Goal: Task Accomplishment & Management: Manage account settings

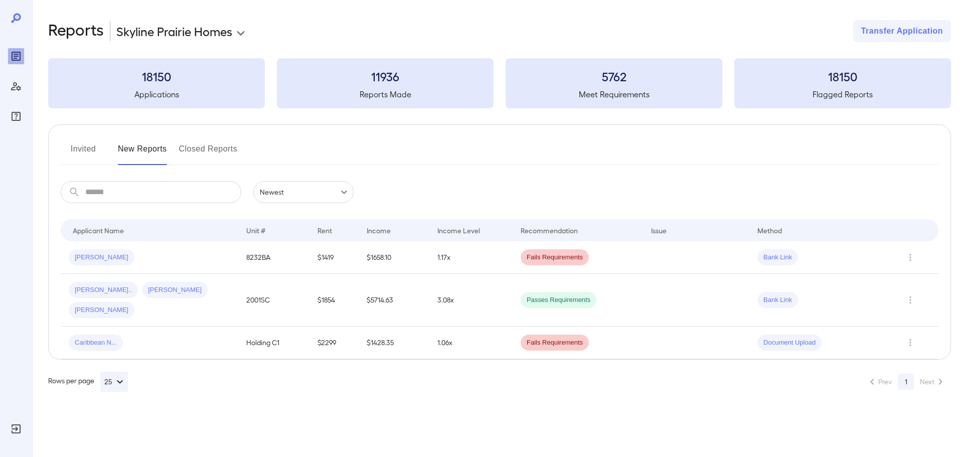
click at [157, 148] on button "New Reports" at bounding box center [142, 153] width 49 height 24
click at [913, 296] on button "Row Actions" at bounding box center [910, 300] width 16 height 16
click at [916, 360] on li "Close Report" at bounding box center [915, 358] width 79 height 16
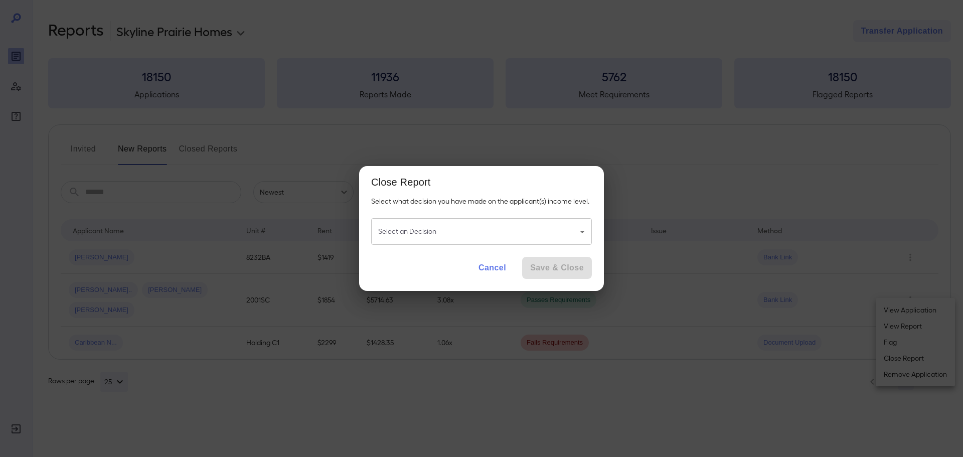
click at [501, 267] on button "Cancel" at bounding box center [492, 268] width 44 height 22
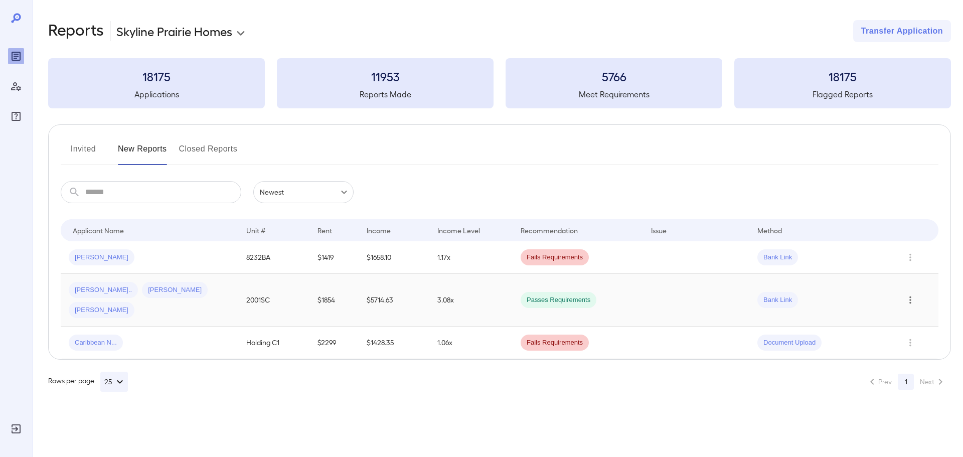
click at [910, 294] on icon "Row Actions" at bounding box center [910, 300] width 11 height 12
click at [901, 360] on li "Close Report" at bounding box center [915, 358] width 79 height 16
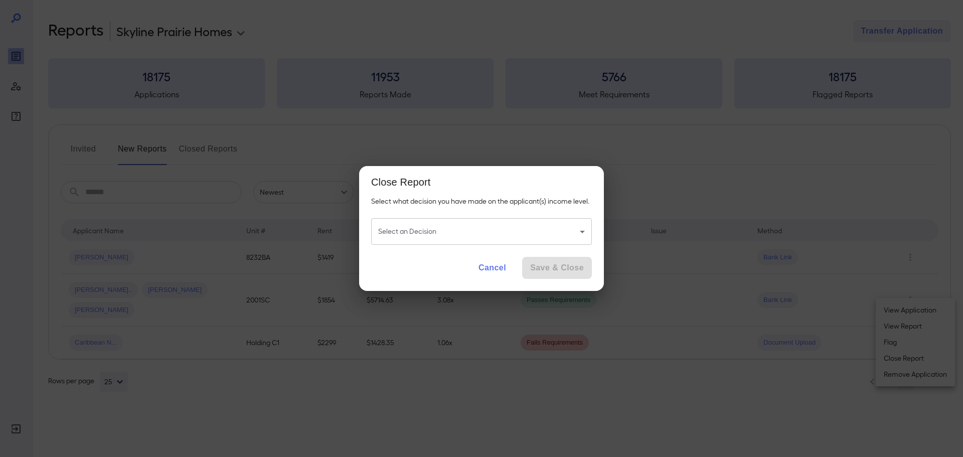
click at [520, 236] on body "**********" at bounding box center [481, 228] width 963 height 457
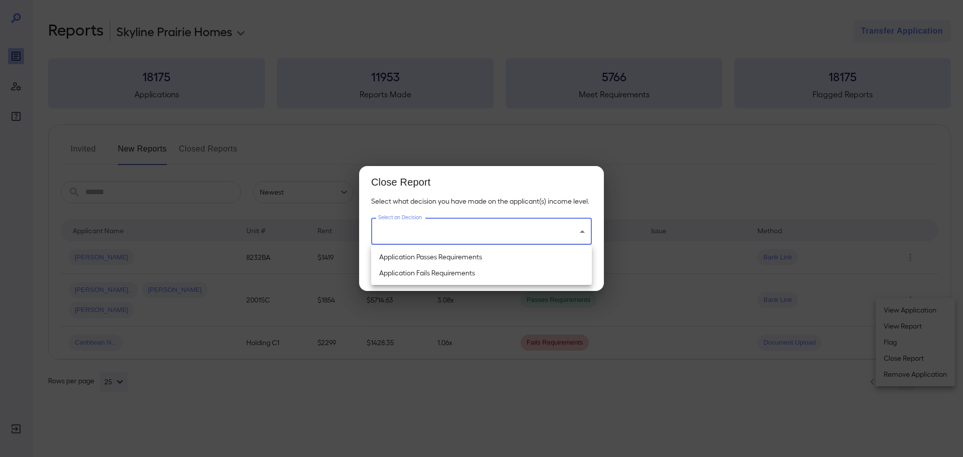
click at [458, 257] on li "Application Passes Requirements" at bounding box center [481, 257] width 221 height 16
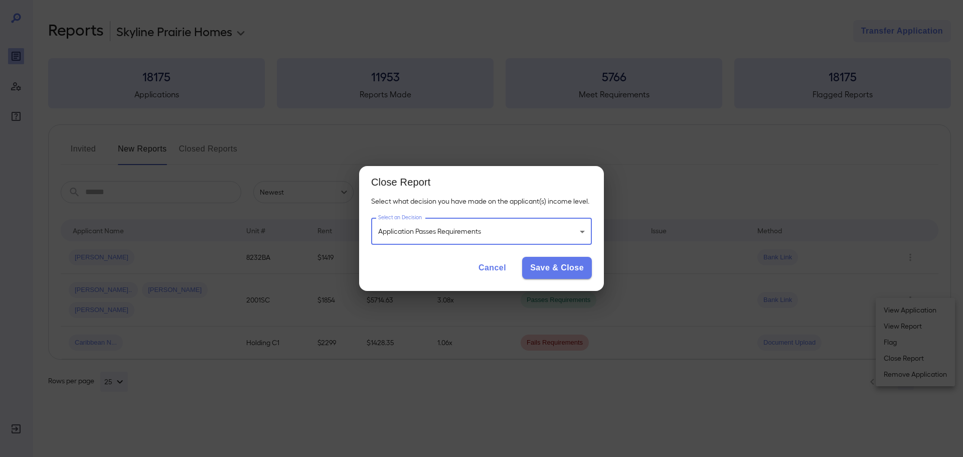
click at [556, 234] on body "**********" at bounding box center [481, 228] width 963 height 457
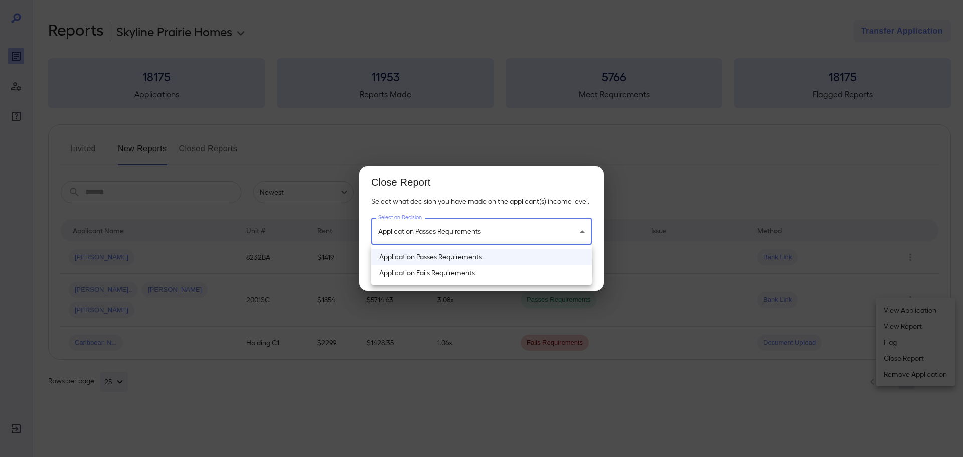
click at [489, 273] on li "Application Fails Requirements" at bounding box center [481, 273] width 221 height 16
type input "**********"
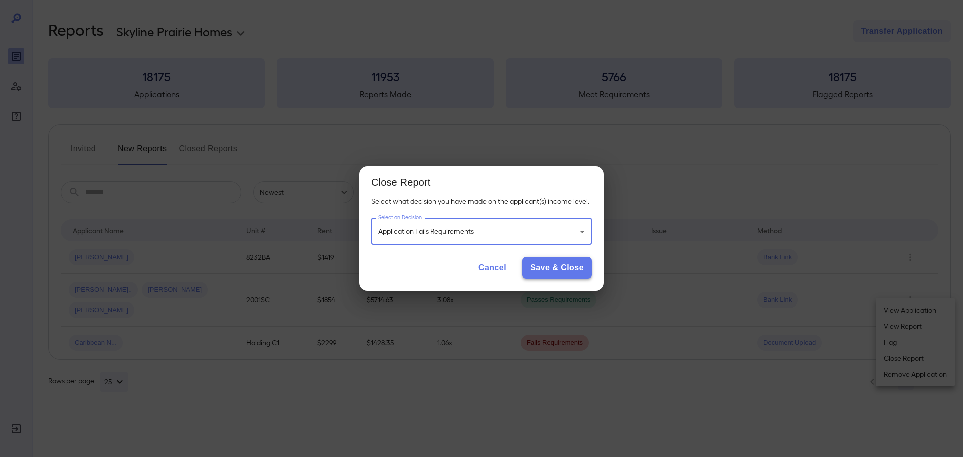
click at [572, 273] on button "Save & Close" at bounding box center [557, 268] width 70 height 22
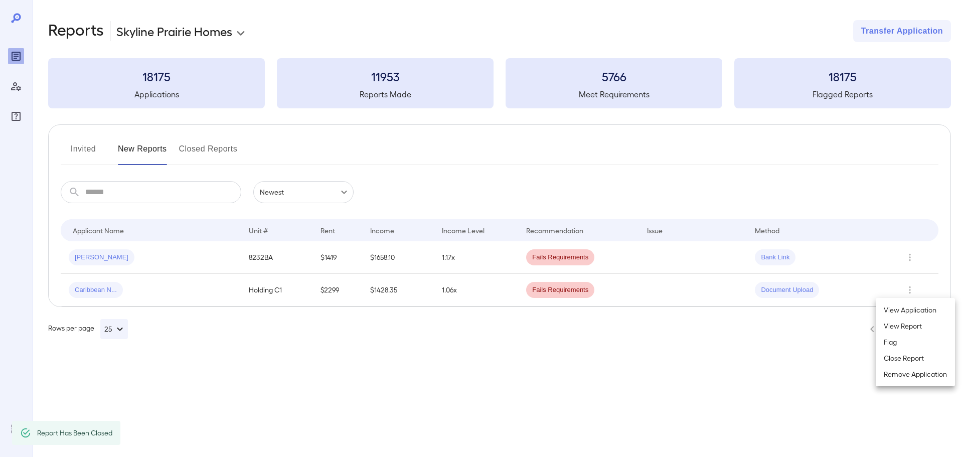
click at [910, 288] on div at bounding box center [481, 228] width 963 height 457
click at [913, 291] on icon "Row Actions" at bounding box center [909, 290] width 11 height 12
click at [907, 357] on li "Close Report" at bounding box center [915, 358] width 79 height 16
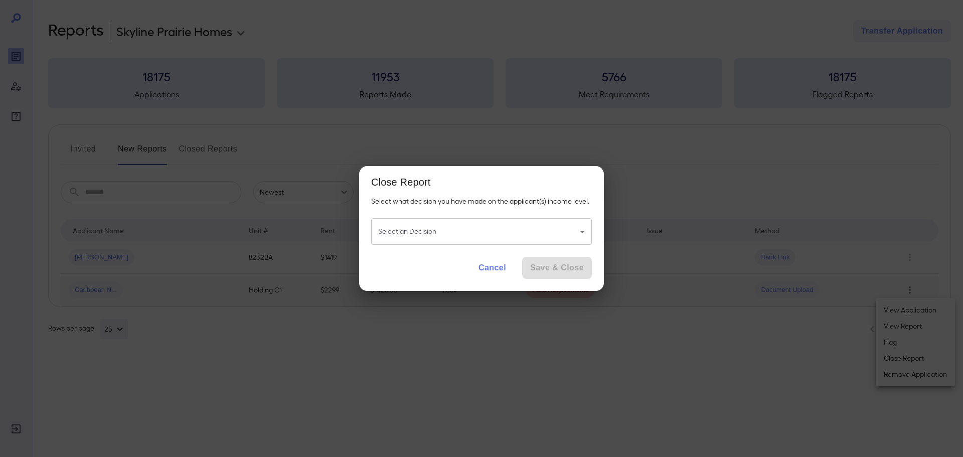
click at [452, 222] on body "**********" at bounding box center [481, 228] width 963 height 457
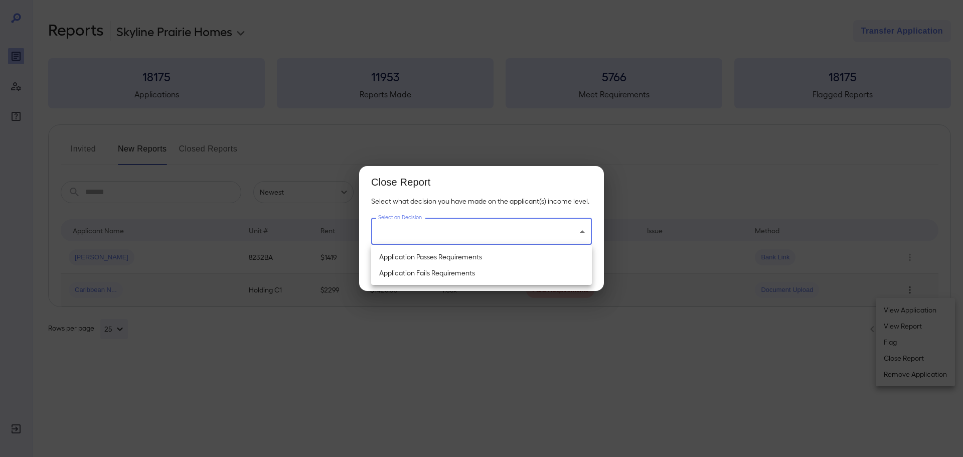
click at [431, 274] on li "Application Fails Requirements" at bounding box center [481, 273] width 221 height 16
type input "**********"
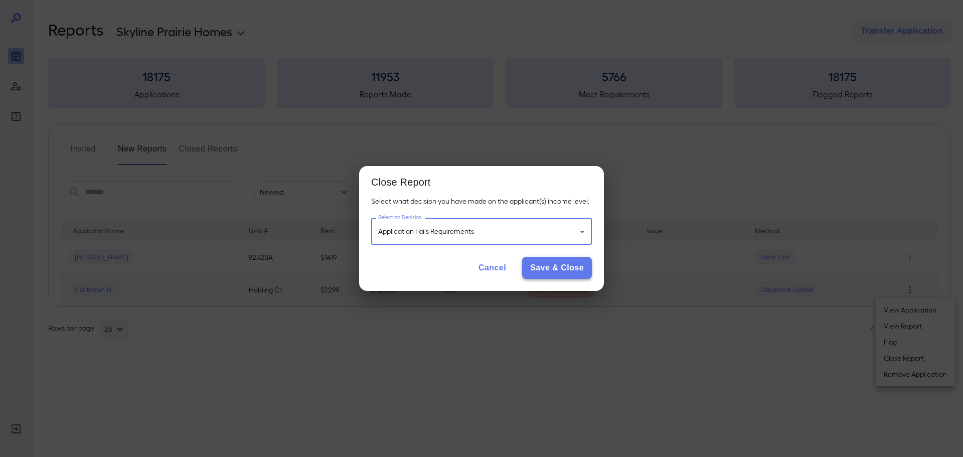
click at [554, 270] on button "Save & Close" at bounding box center [557, 268] width 70 height 22
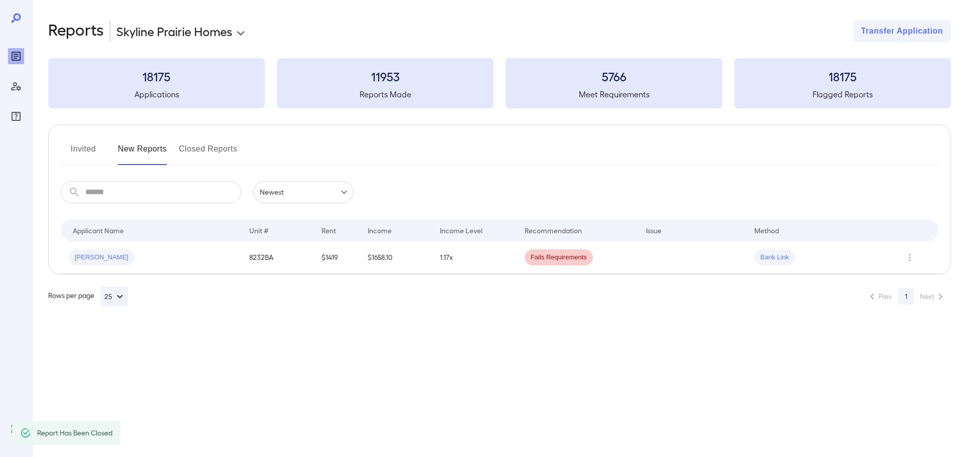
click at [518, 266] on td "Fails Requirements" at bounding box center [577, 257] width 121 height 33
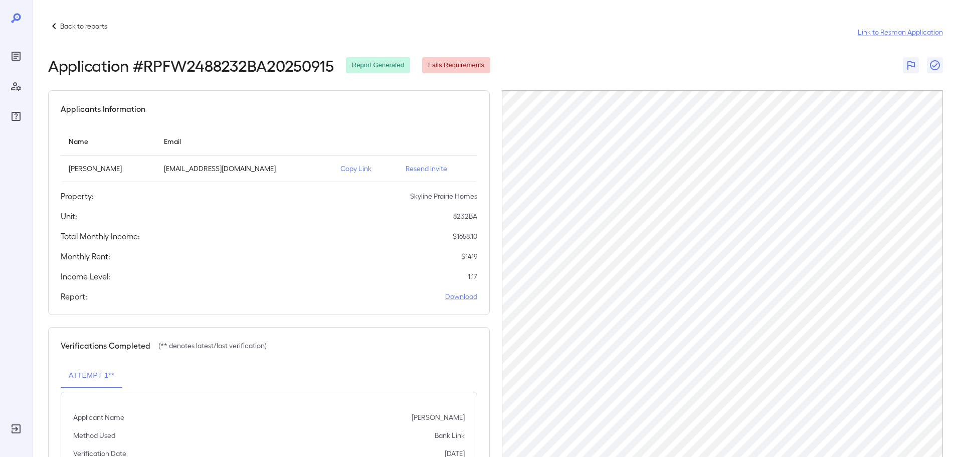
scroll to position [47, 0]
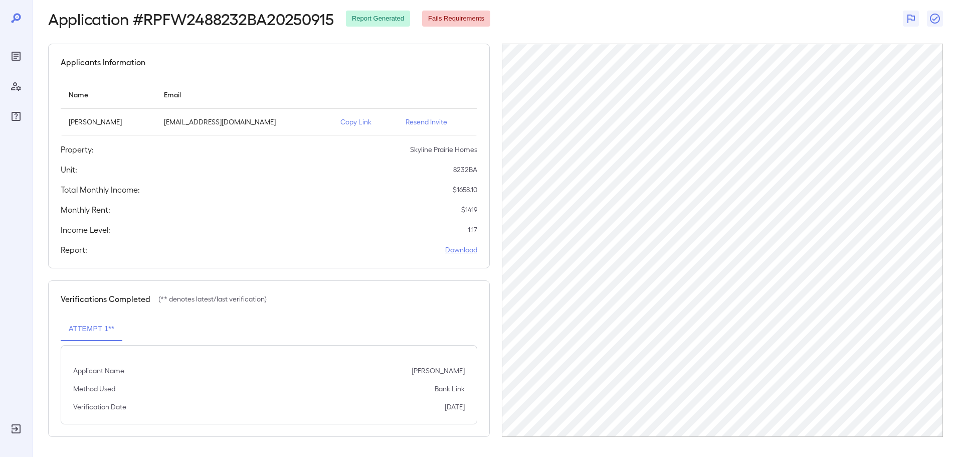
click at [344, 124] on p "Copy Link" at bounding box center [365, 122] width 49 height 10
click at [18, 60] on icon "Reports" at bounding box center [16, 56] width 9 height 9
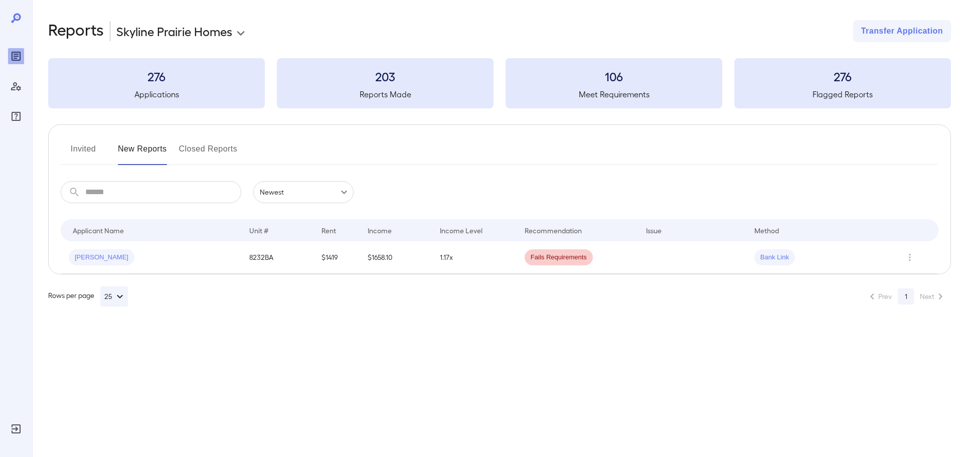
click at [76, 147] on button "Invited" at bounding box center [83, 153] width 45 height 24
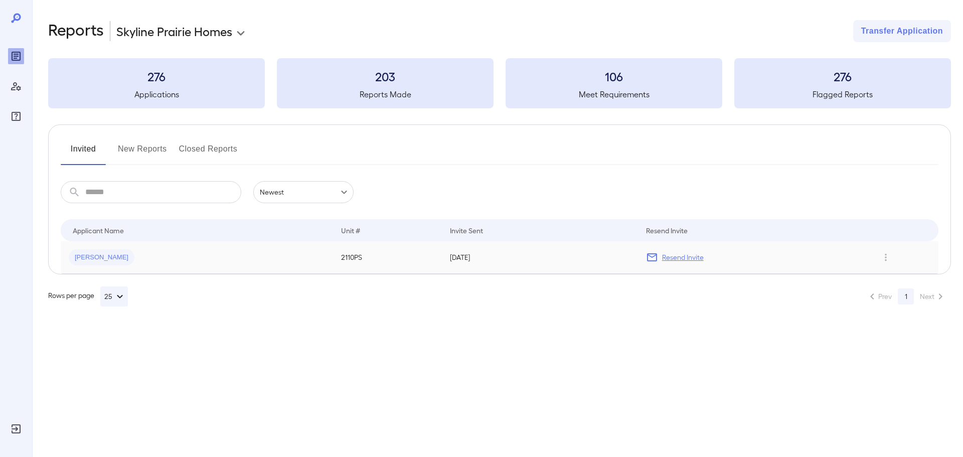
click at [96, 254] on span "Bobbie J..." at bounding box center [102, 258] width 66 height 10
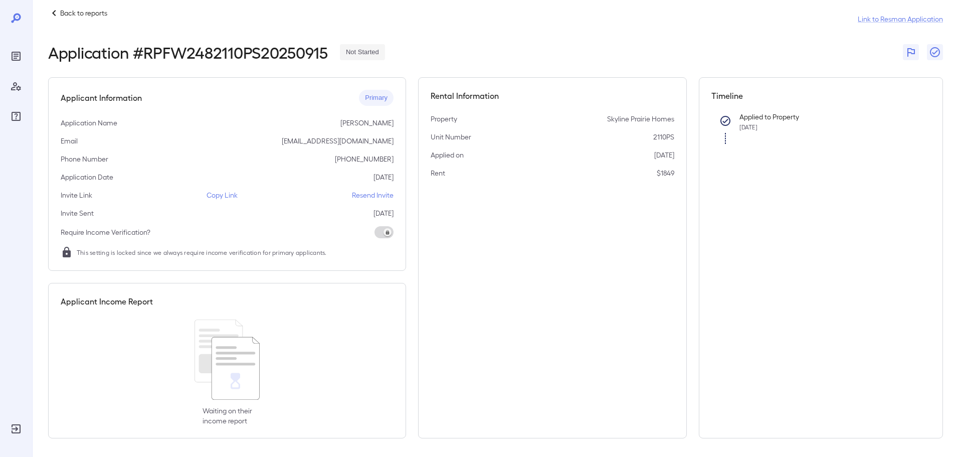
scroll to position [15, 0]
drag, startPoint x: 396, startPoint y: 123, endPoint x: 322, endPoint y: 123, distance: 74.2
click at [322, 123] on div "Applicant Information Primary Application Name Bobbie Jean Chappell Email sheez…" at bounding box center [227, 173] width 358 height 194
click at [13, 55] on icon "Reports" at bounding box center [16, 56] width 12 height 12
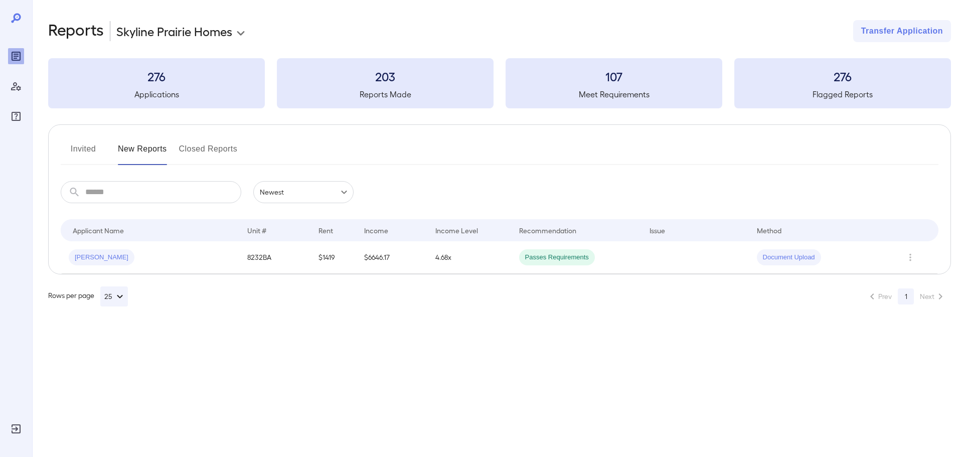
click at [84, 151] on button "Invited" at bounding box center [83, 153] width 45 height 24
